Goal: Check status: Check status

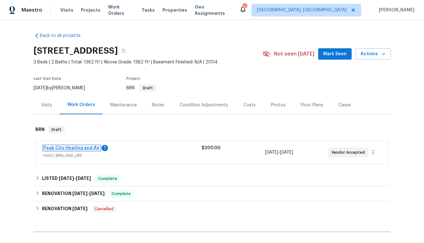
click at [72, 147] on link "Peak City Heating and Air" at bounding box center [71, 148] width 57 height 4
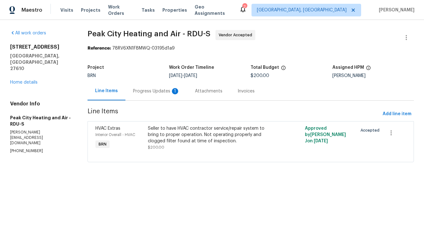
click at [148, 92] on div "Progress Updates 1" at bounding box center [156, 91] width 47 height 6
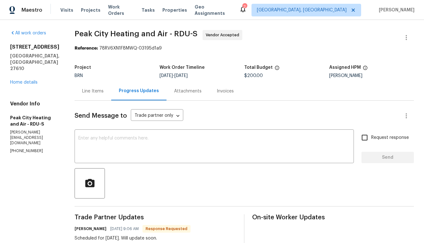
click at [217, 92] on div "Invoices" at bounding box center [225, 91] width 17 height 6
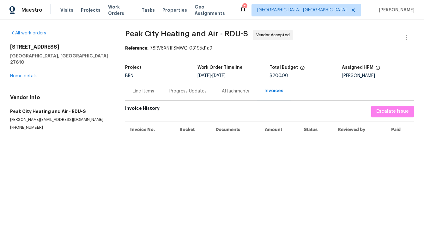
click at [225, 92] on div "Attachments" at bounding box center [235, 91] width 27 height 6
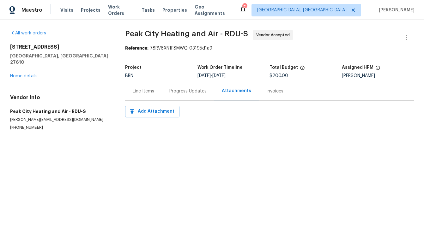
click at [151, 93] on div "Line Items" at bounding box center [143, 91] width 21 height 6
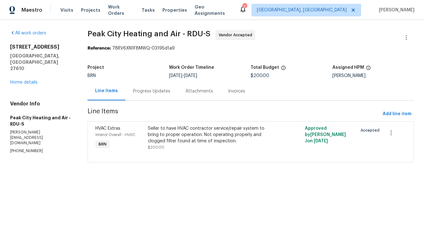
click at [163, 93] on div "Progress Updates" at bounding box center [151, 91] width 37 height 6
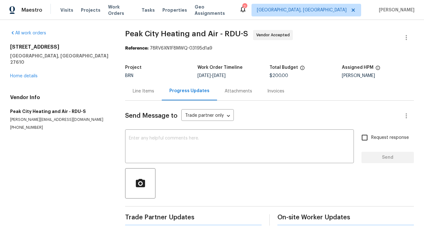
click at [231, 96] on div "Attachments" at bounding box center [238, 91] width 43 height 19
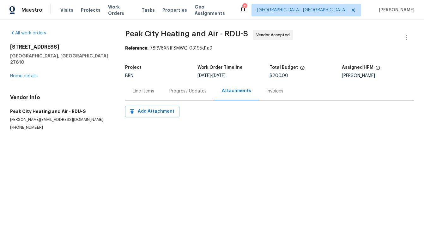
click at [269, 92] on div "Invoices" at bounding box center [274, 91] width 17 height 6
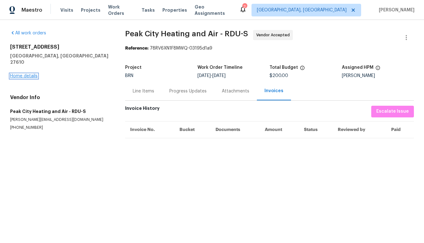
click at [30, 74] on link "Home details" at bounding box center [23, 76] width 27 height 4
